Goal: Transaction & Acquisition: Purchase product/service

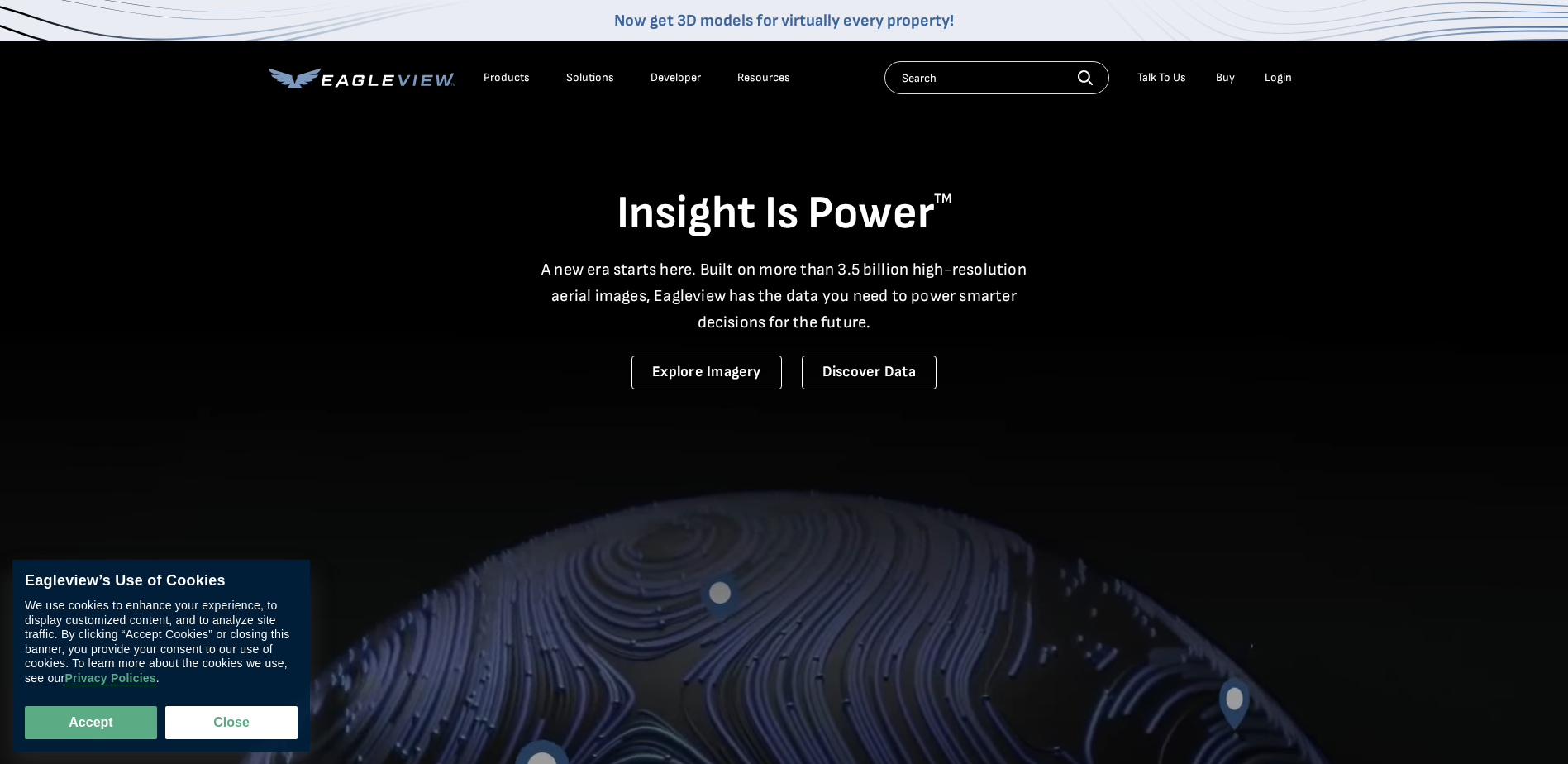
drag, startPoint x: 1277, startPoint y: 94, endPoint x: 1276, endPoint y: 76, distance: 18.0
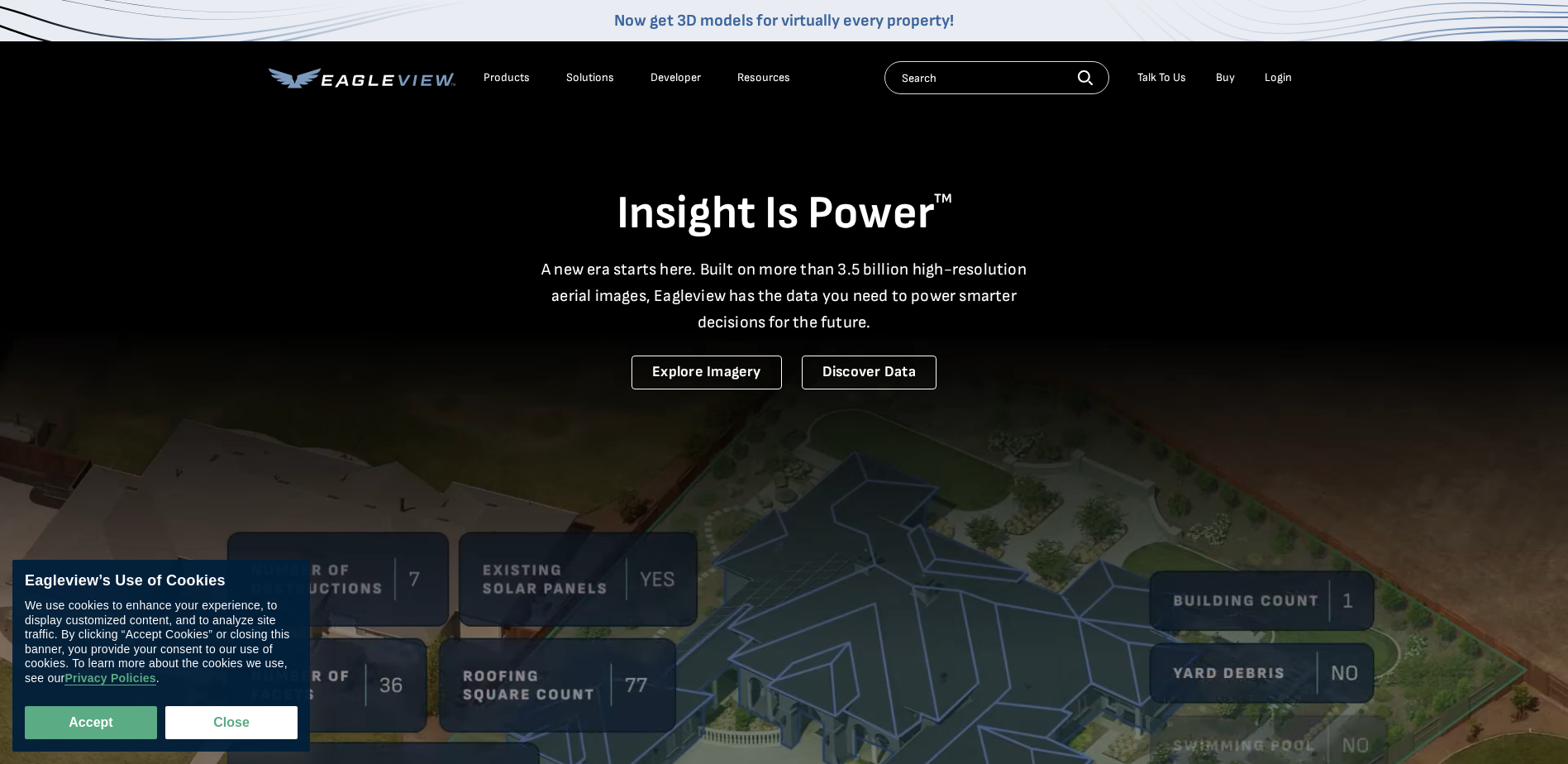
click at [1277, 91] on div "Search Talk To Us Buy Login" at bounding box center [1092, 78] width 416 height 33
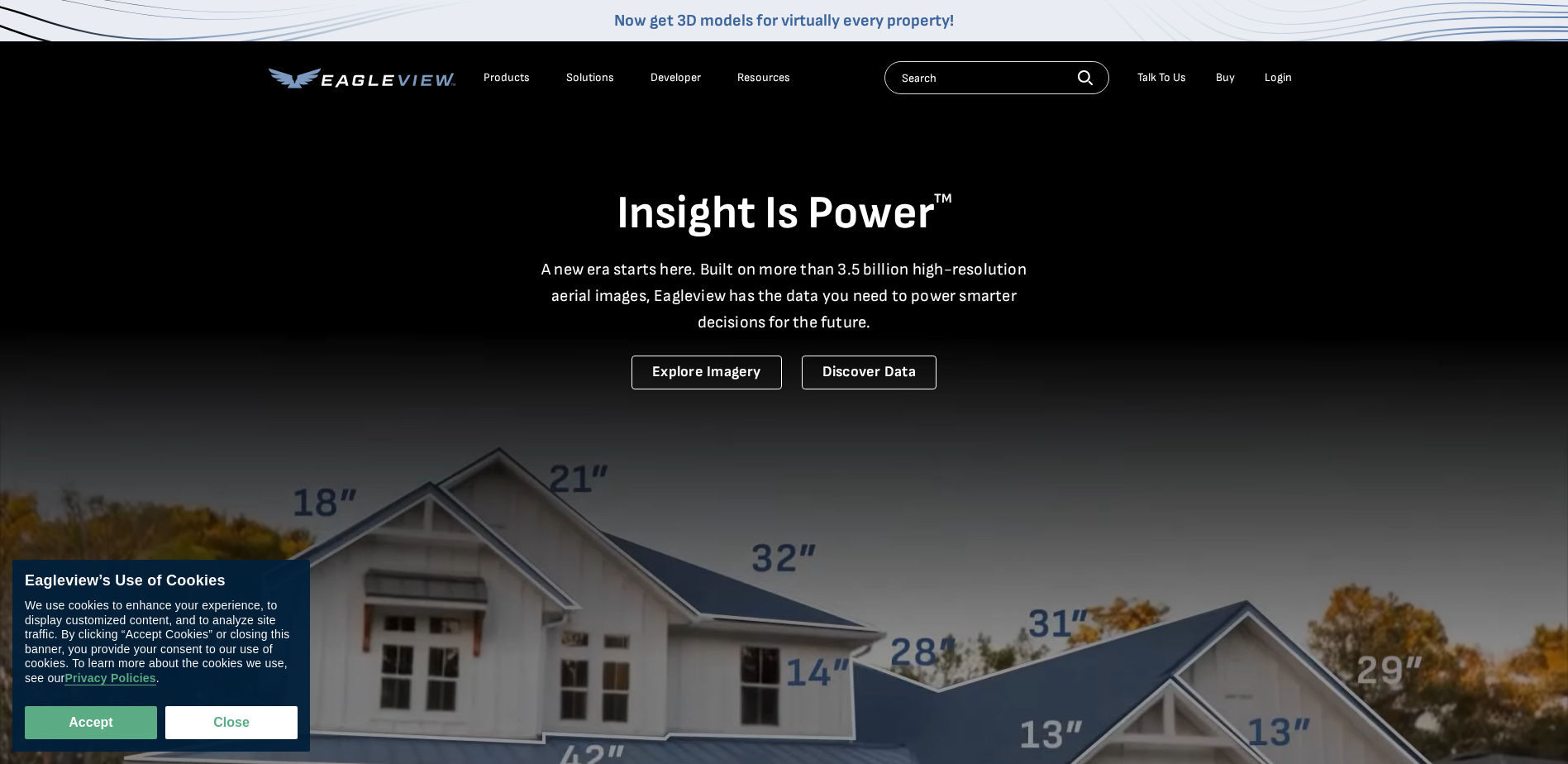
click at [1277, 72] on div "Login" at bounding box center [1277, 78] width 27 height 15
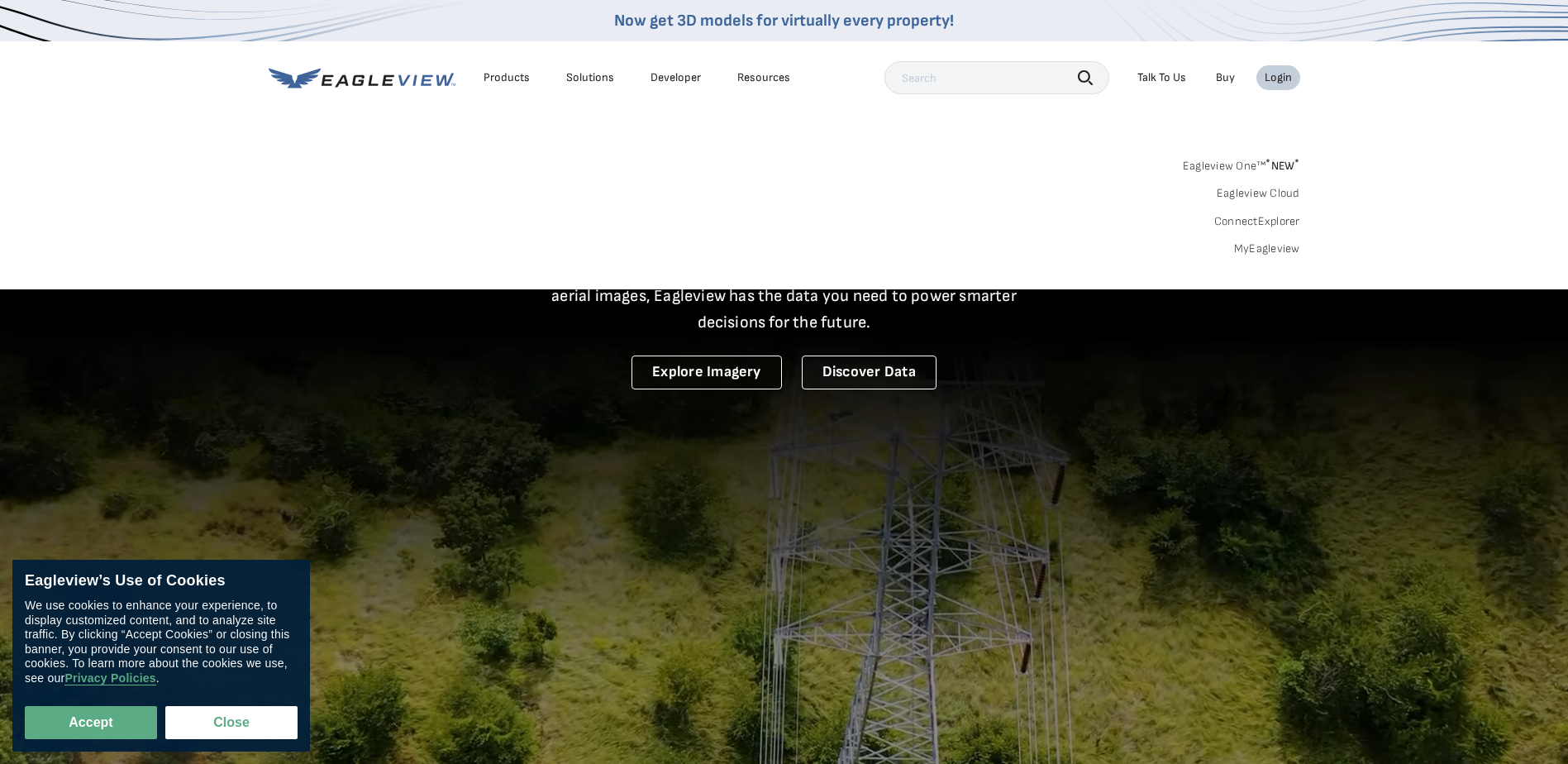
click at [1264, 78] on div "Login" at bounding box center [1277, 78] width 27 height 15
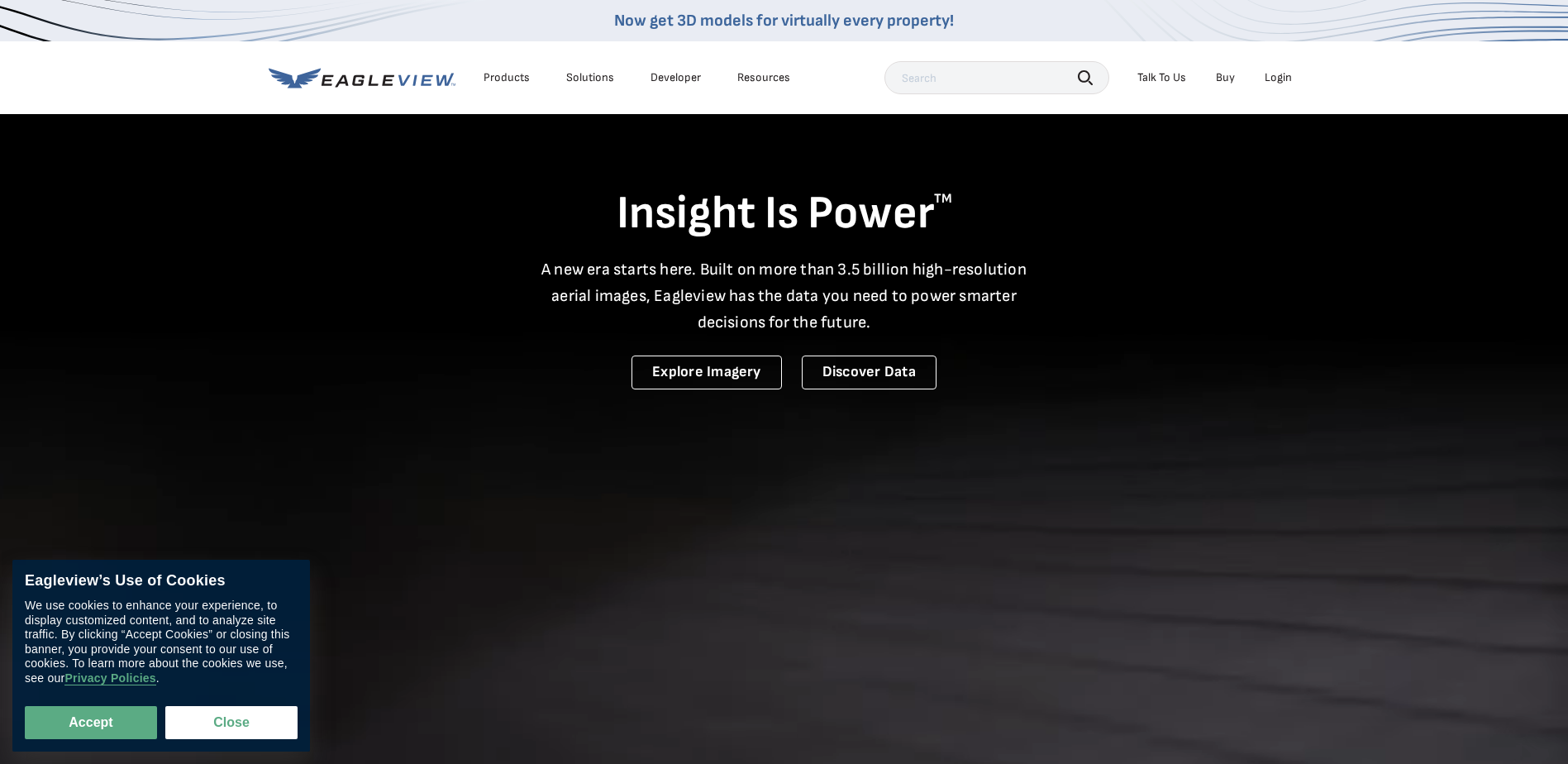
click at [1282, 85] on li "Login" at bounding box center [1277, 78] width 44 height 25
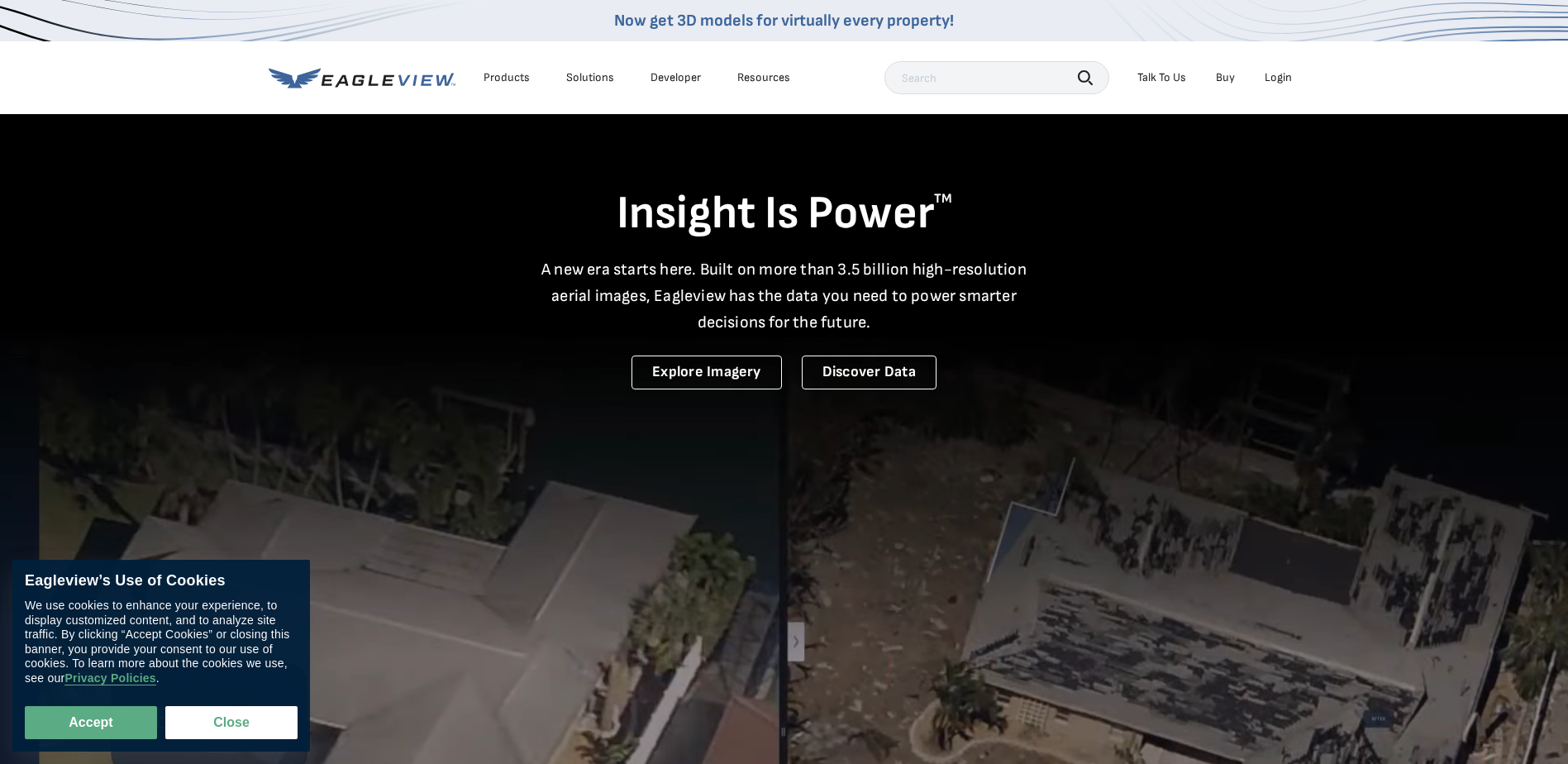
click at [1281, 81] on div "Login" at bounding box center [1277, 78] width 27 height 15
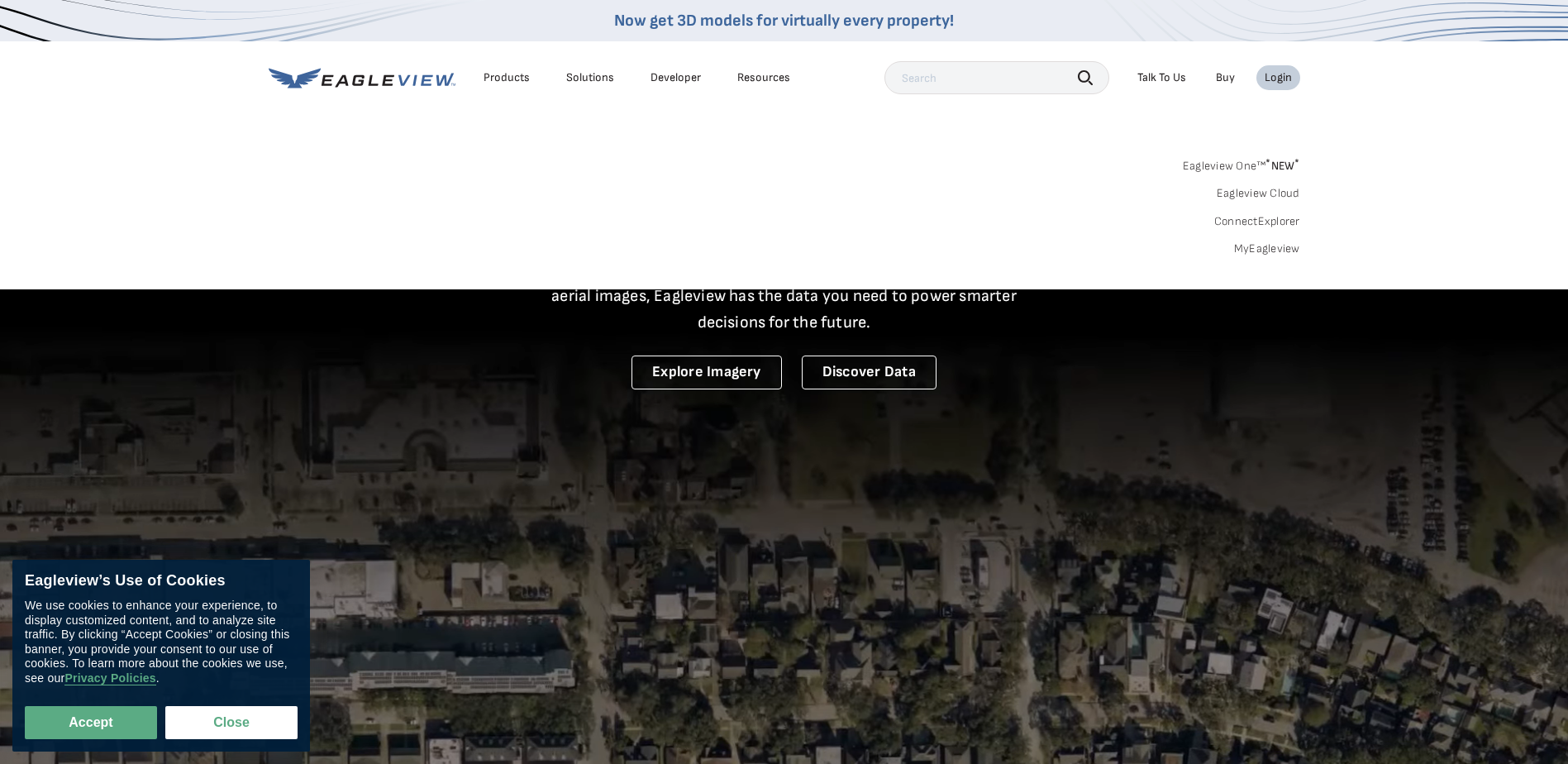
click at [1266, 241] on div "Eagleview One™ * NEW * Eagleview Cloud ConnectExplorer MyEagleview" at bounding box center [784, 204] width 1031 height 102
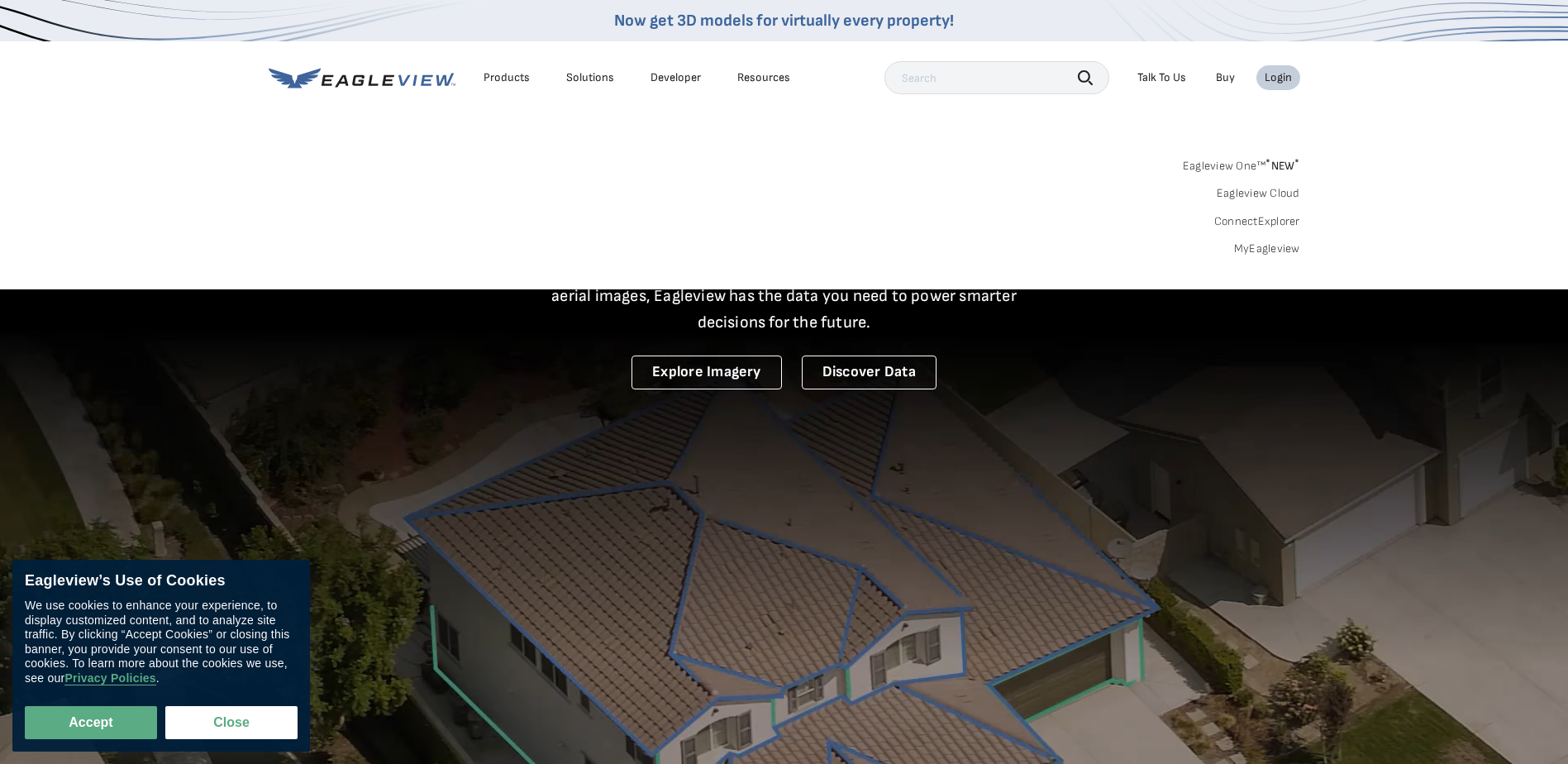
click at [1266, 252] on link "MyEagleview" at bounding box center [1267, 249] width 66 height 15
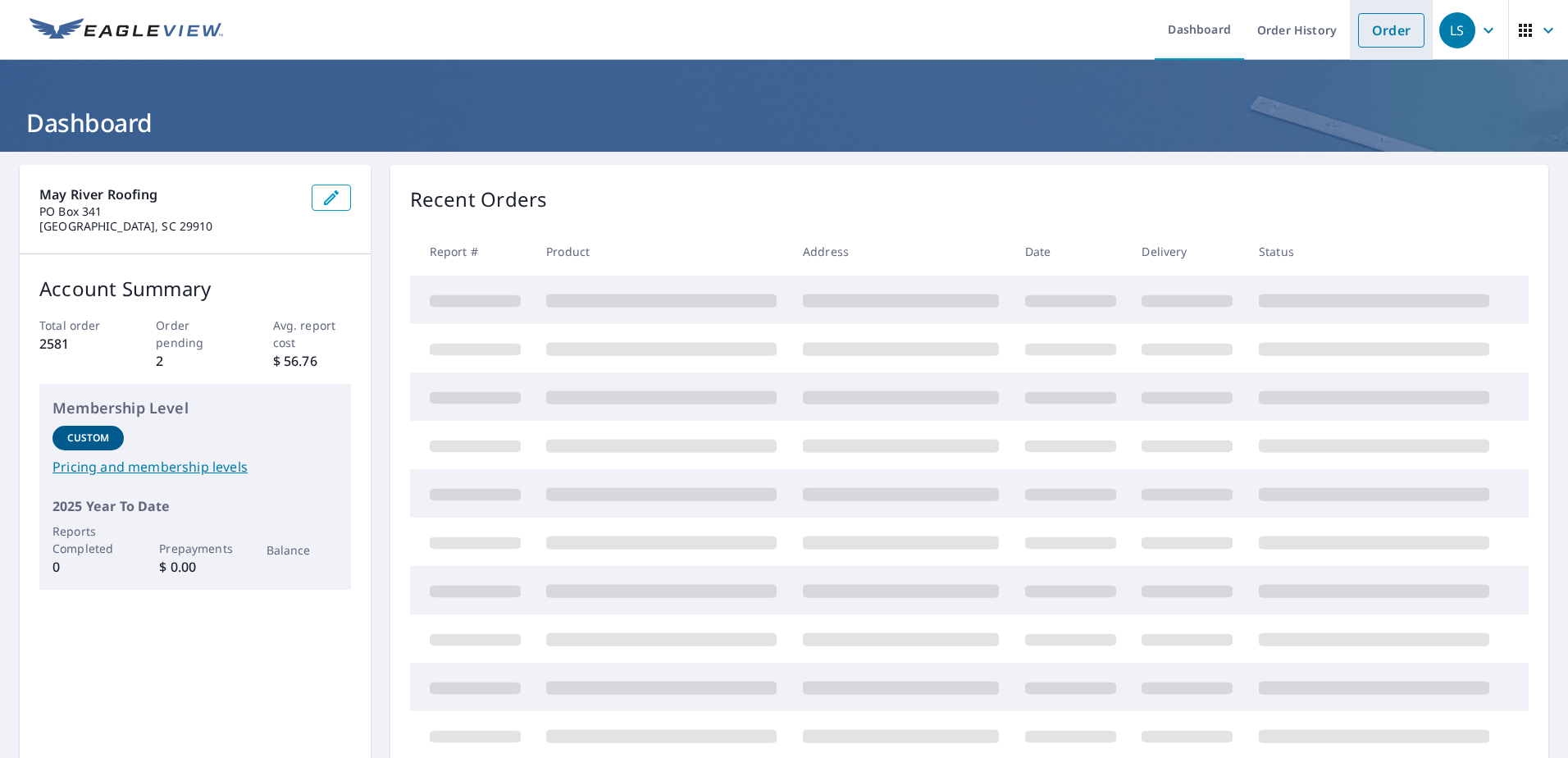
click at [1393, 37] on link "Order" at bounding box center [1391, 30] width 67 height 35
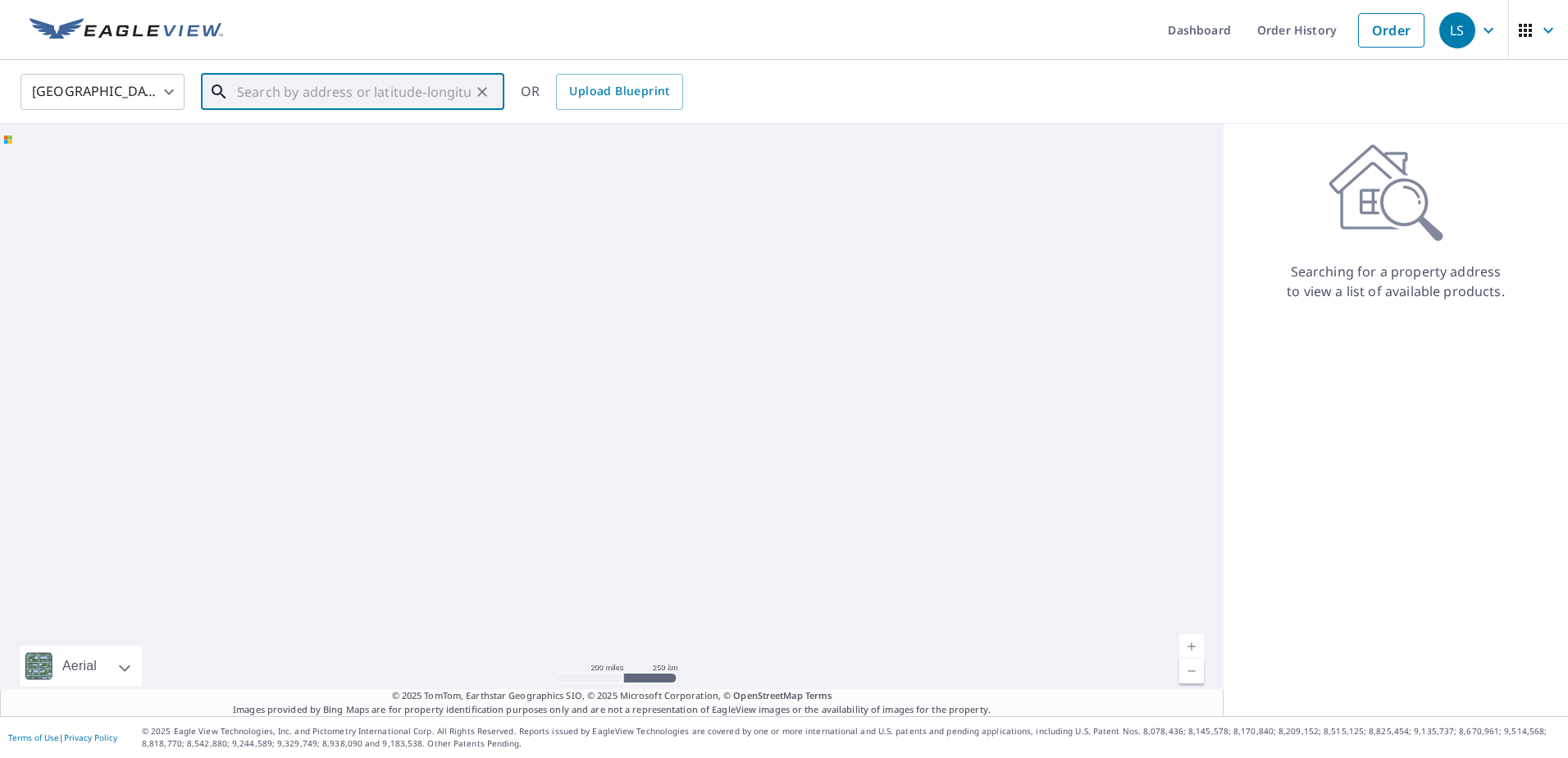
click at [421, 98] on input "text" at bounding box center [354, 92] width 234 height 46
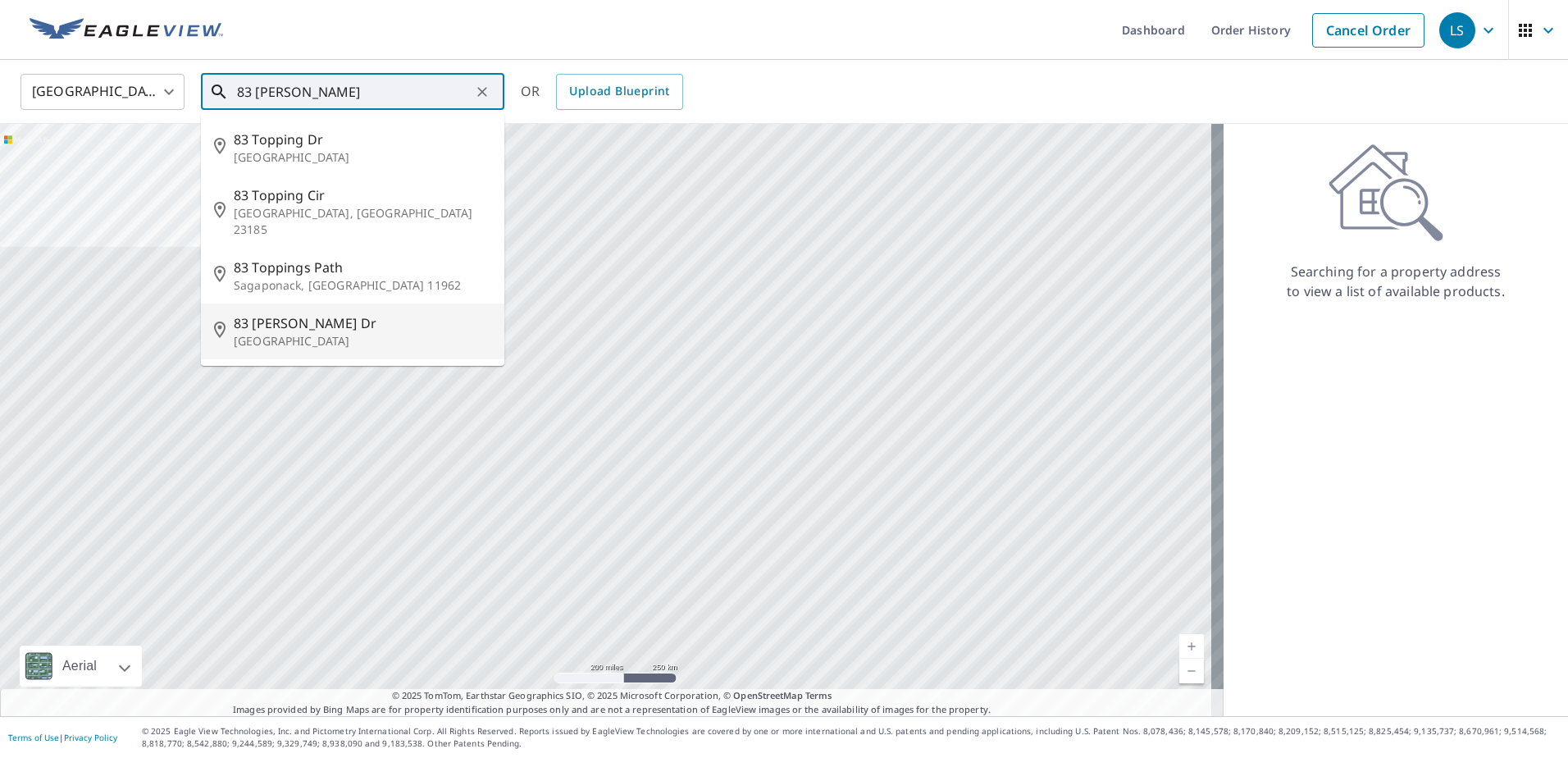
click at [275, 303] on li "[STREET_ADDRESS][PERSON_NAME][PERSON_NAME]" at bounding box center [352, 331] width 303 height 56
type input "[STREET_ADDRESS][PERSON_NAME][PERSON_NAME]"
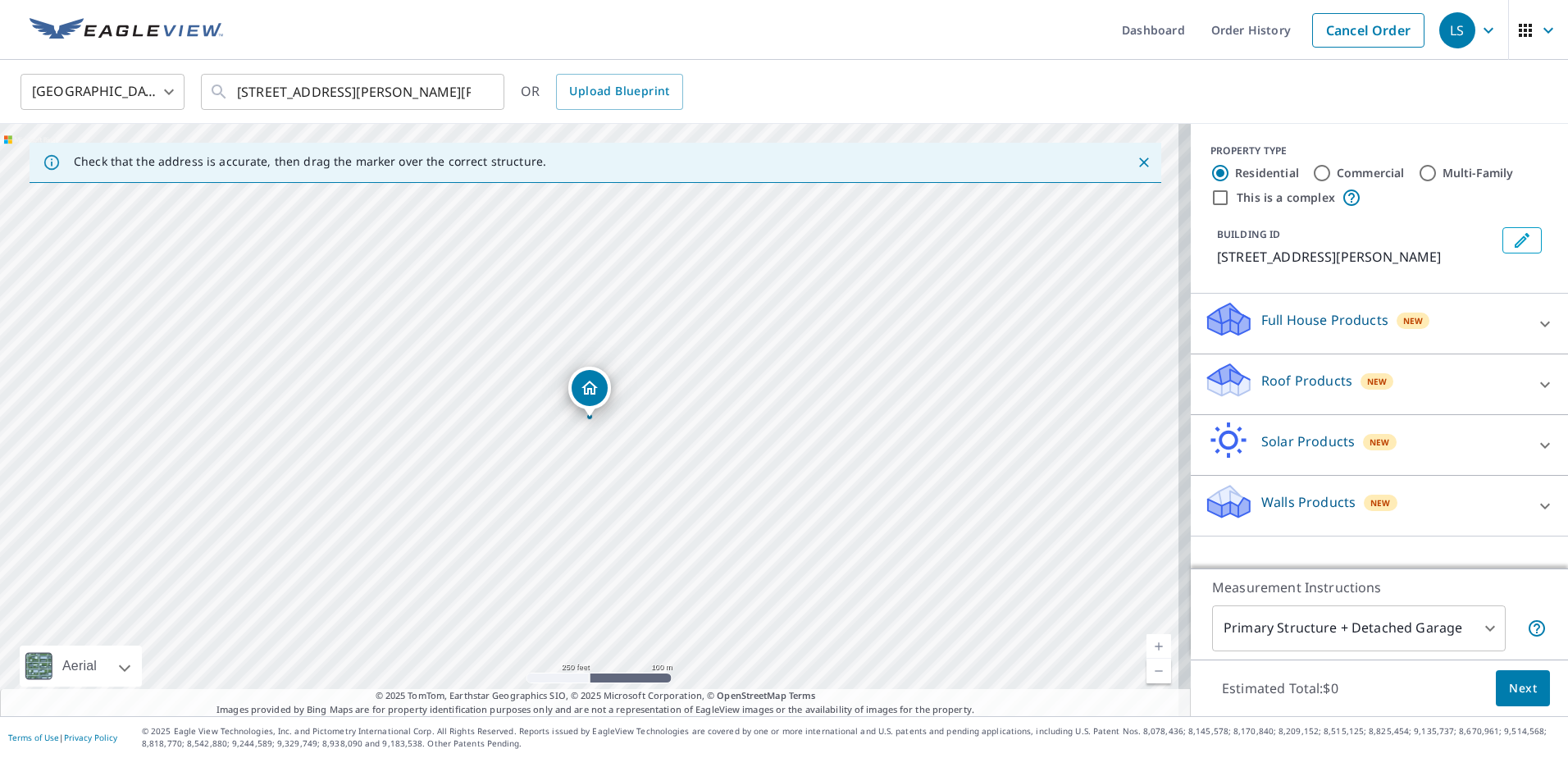
click at [1279, 384] on p "Roof Products" at bounding box center [1306, 381] width 91 height 20
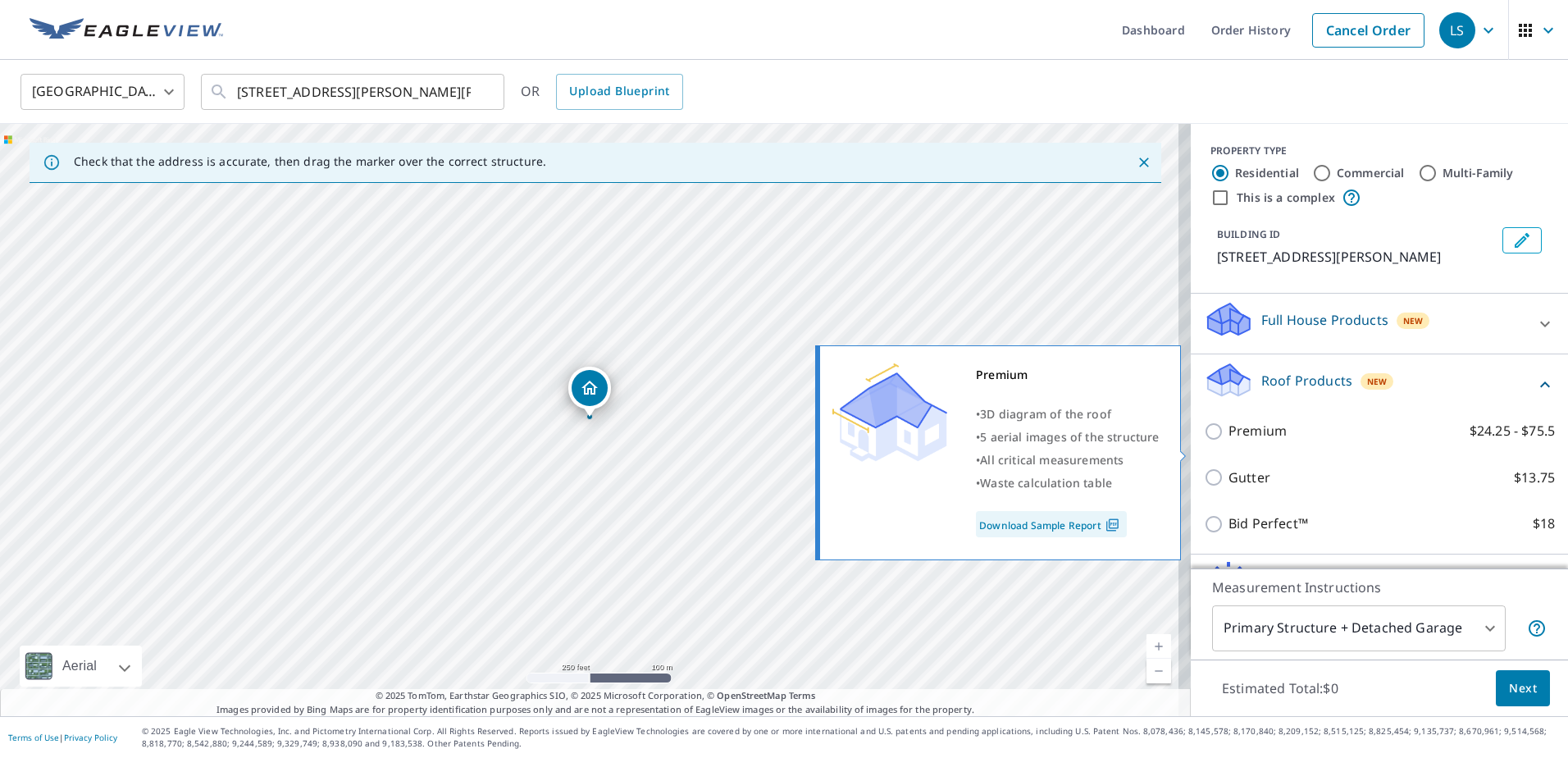
click at [1228, 442] on p "Premium" at bounding box center [1257, 431] width 58 height 21
click at [1220, 442] on input "Premium $24.25 - $75.5" at bounding box center [1216, 432] width 25 height 20
checkbox input "true"
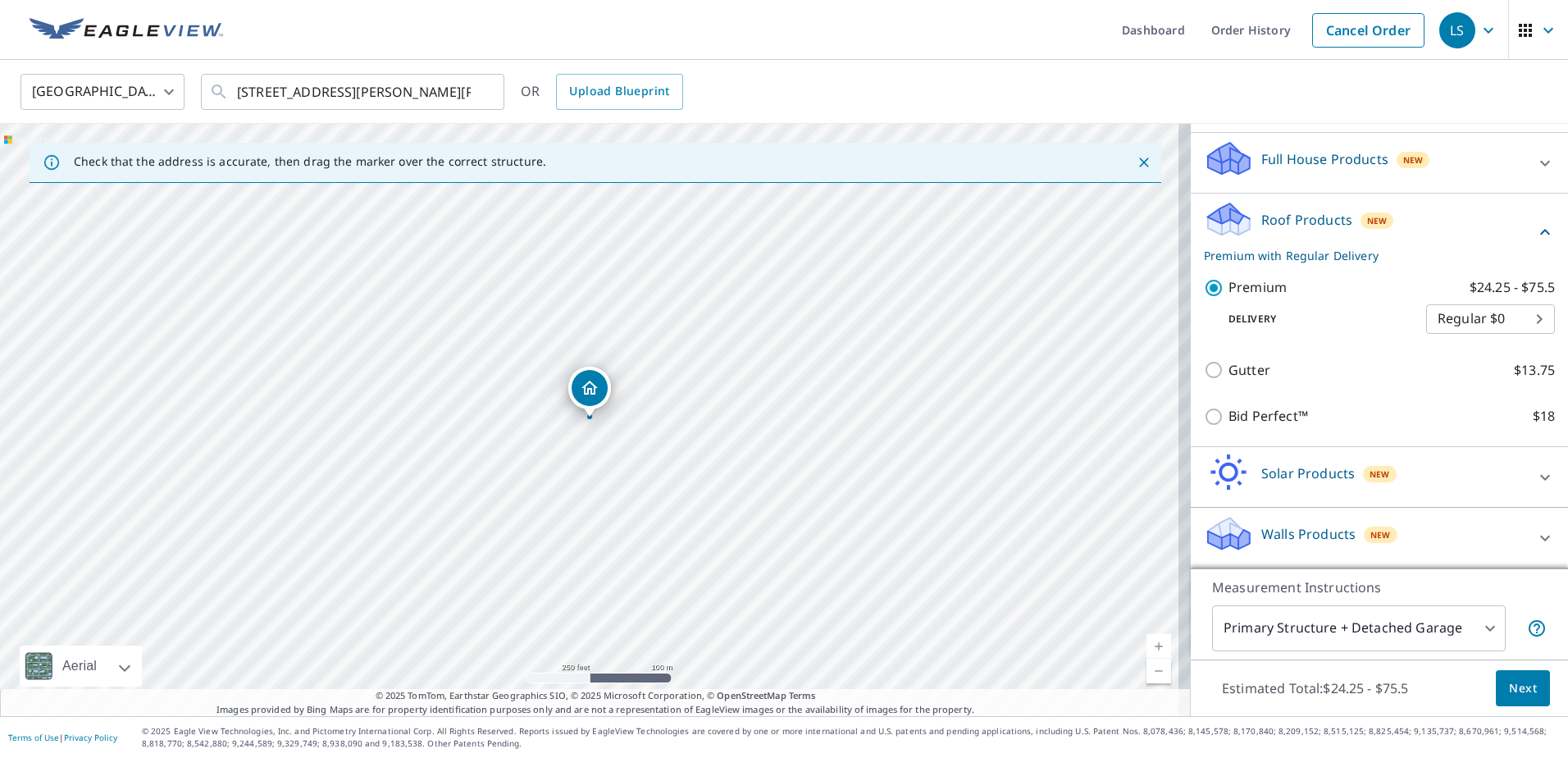
scroll to position [180, 0]
click at [1511, 683] on span "Next" at bounding box center [1523, 688] width 28 height 21
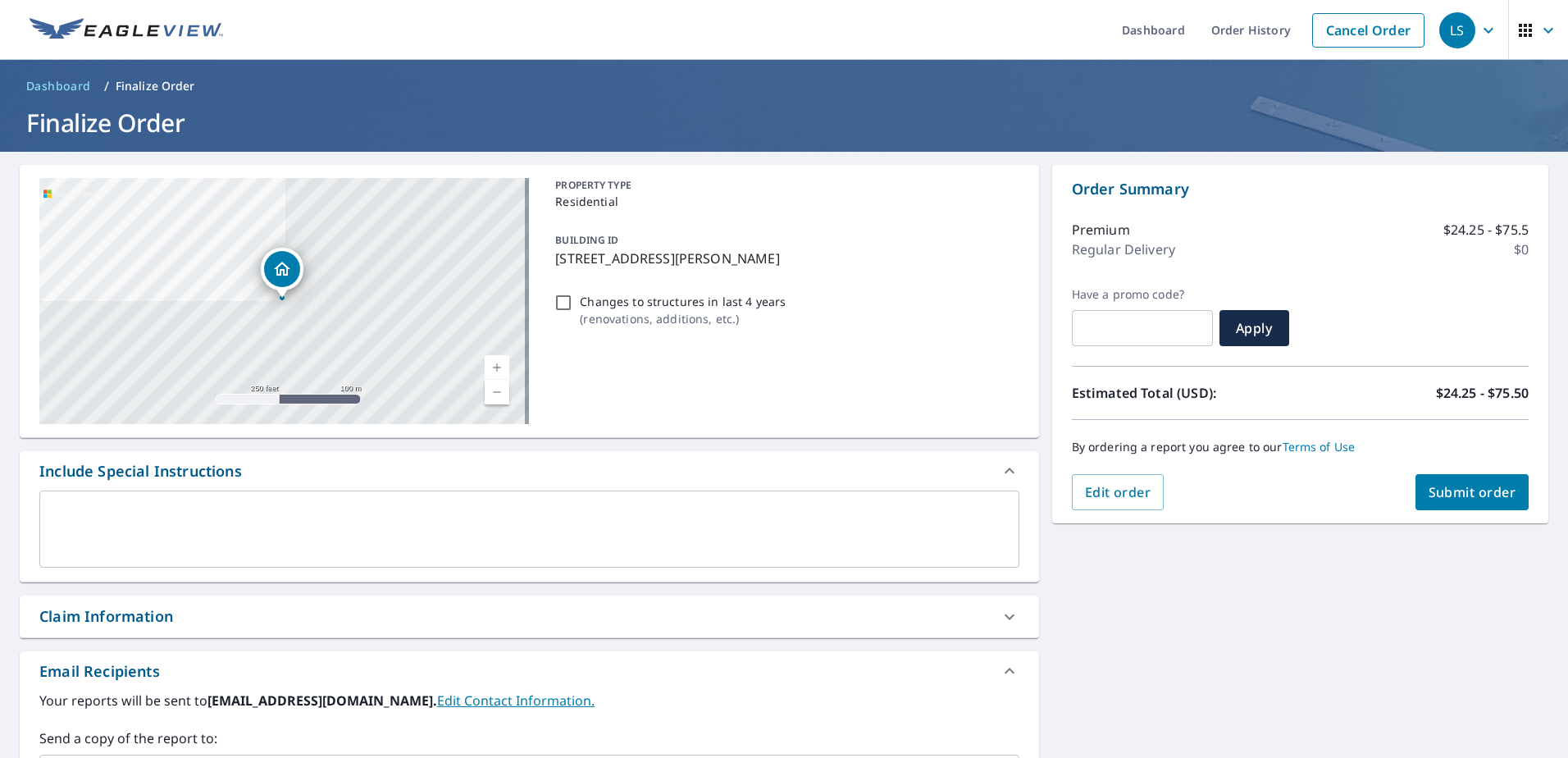
click at [563, 305] on input "Changes to structures in last 4 years ( renovations, additions, etc. )" at bounding box center [563, 302] width 20 height 20
checkbox input "true"
click at [1435, 489] on span "Submit order" at bounding box center [1472, 492] width 88 height 18
